Goal: Navigation & Orientation: Find specific page/section

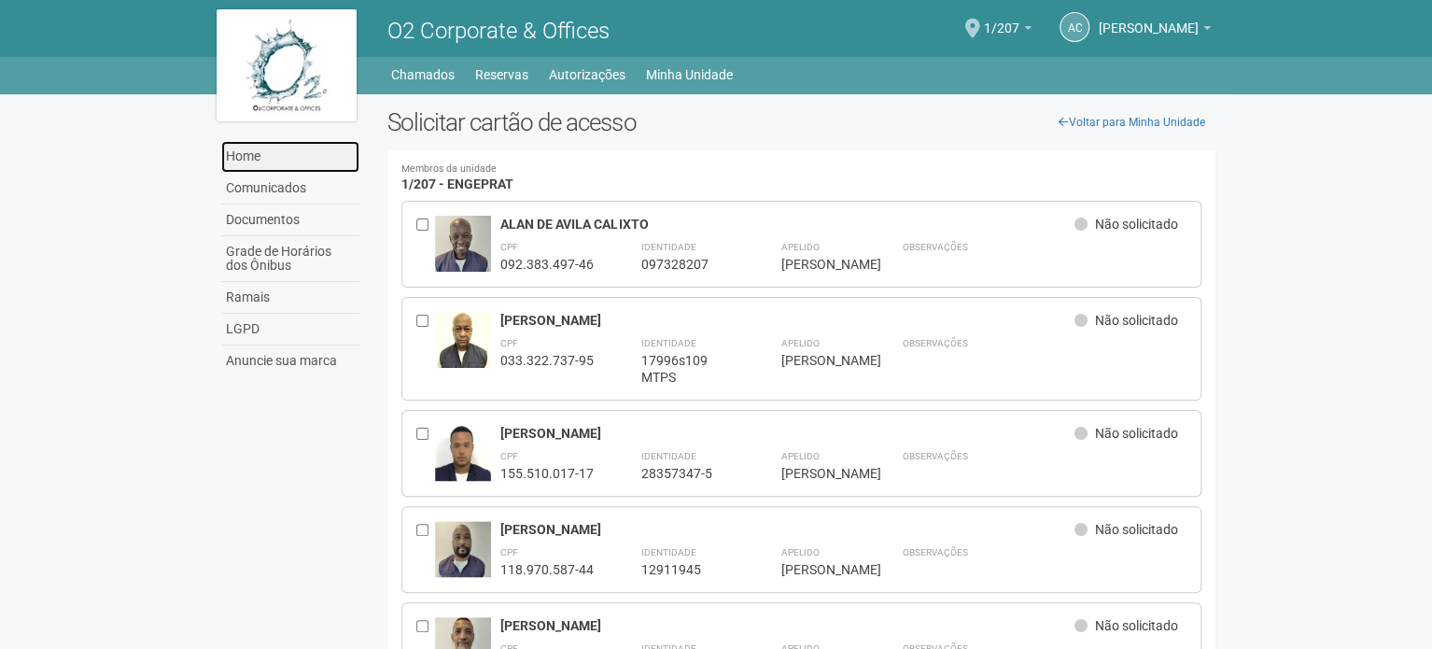
click at [274, 156] on link "Home" at bounding box center [290, 157] width 138 height 32
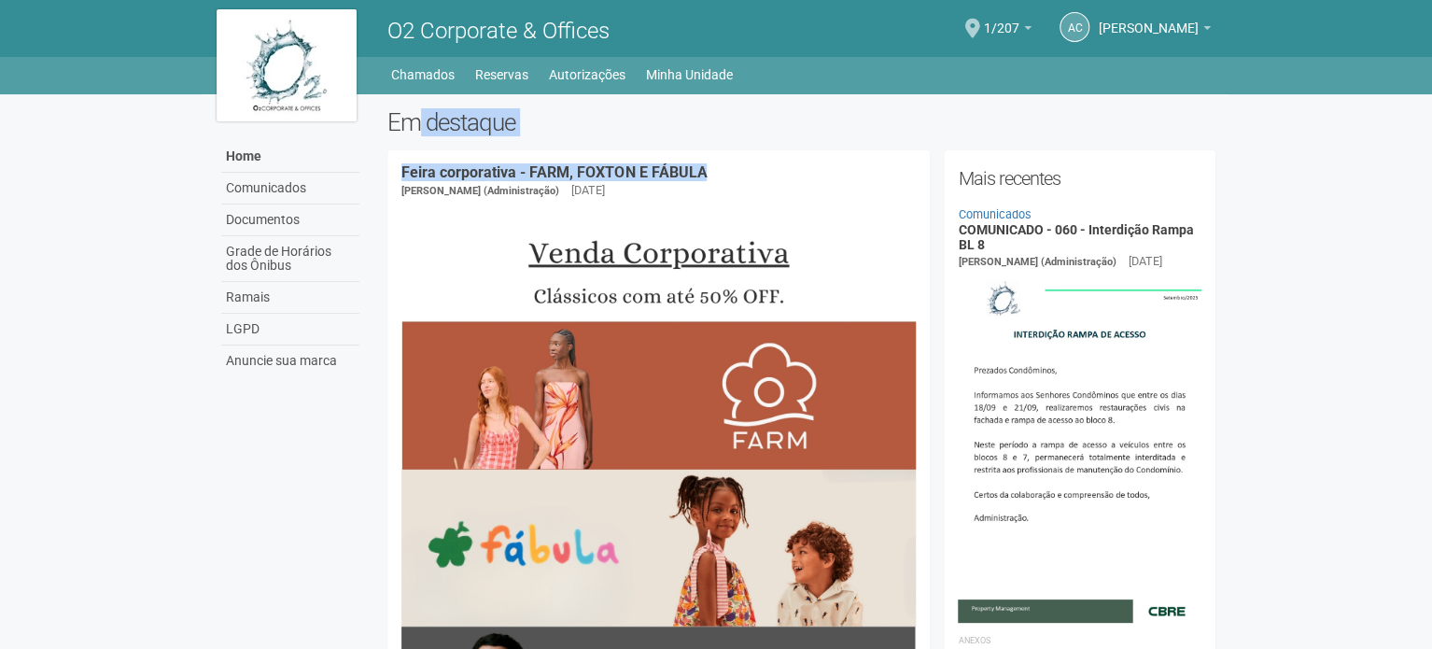
drag, startPoint x: 802, startPoint y: 137, endPoint x: 422, endPoint y: 134, distance: 380.0
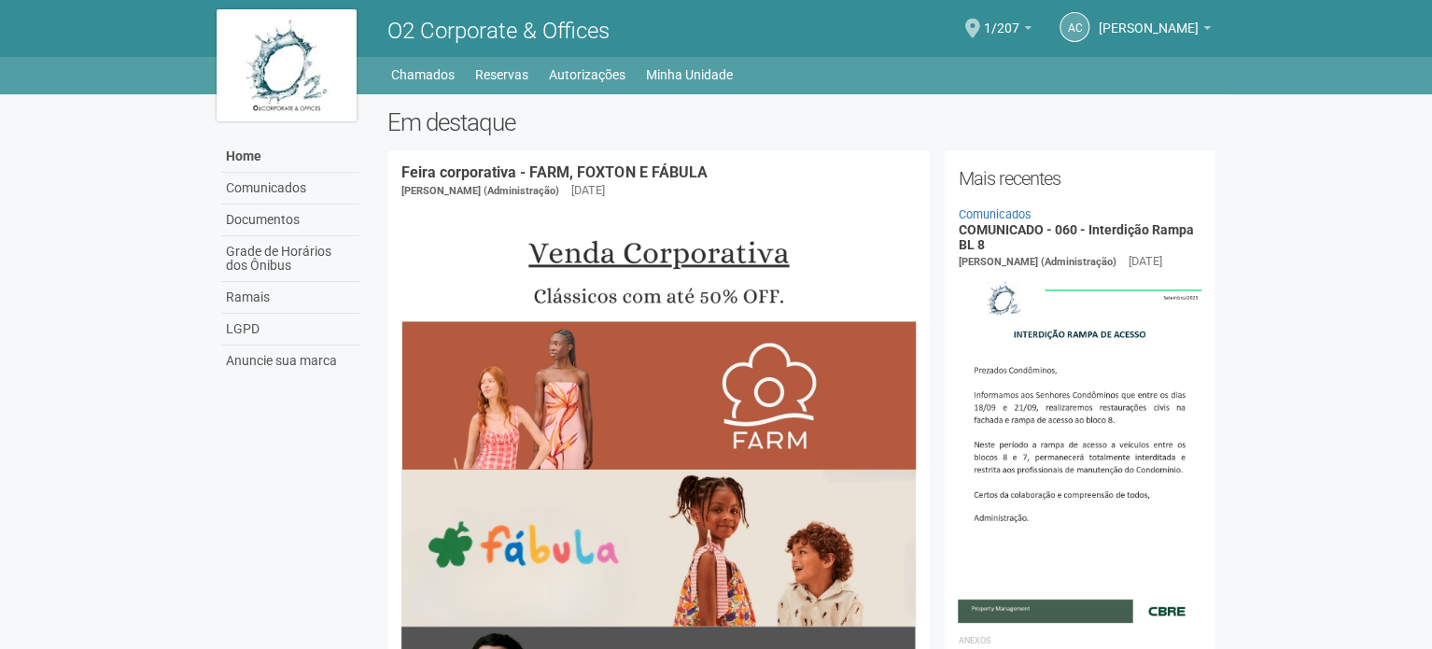
click at [410, 127] on h2 "Em destaque" at bounding box center [801, 122] width 828 height 28
drag, startPoint x: 410, startPoint y: 127, endPoint x: 422, endPoint y: 126, distance: 12.2
click at [422, 126] on h2 "Em destaque" at bounding box center [801, 122] width 828 height 28
drag, startPoint x: 430, startPoint y: 117, endPoint x: 519, endPoint y: 111, distance: 88.9
click at [519, 111] on h2 "Em destaque" at bounding box center [801, 122] width 828 height 28
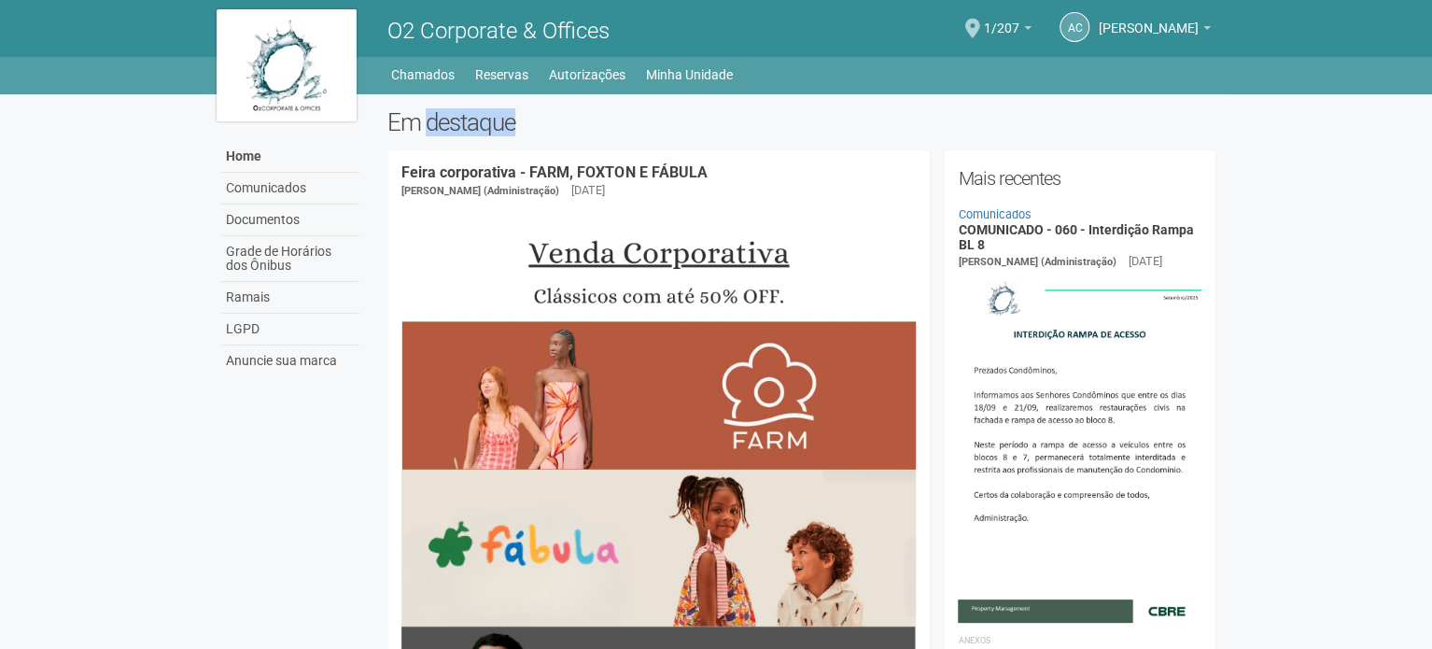
click at [548, 111] on h2 "Em destaque" at bounding box center [801, 122] width 828 height 28
click at [980, 21] on span at bounding box center [972, 29] width 15 height 20
